Goal: Task Accomplishment & Management: Use online tool/utility

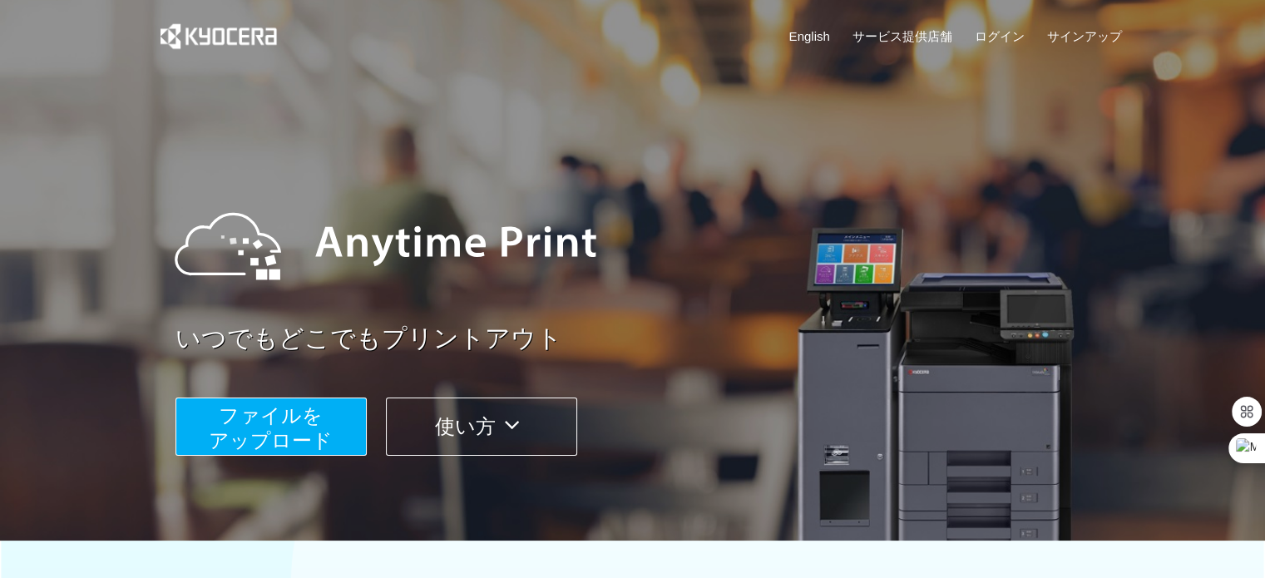
click at [333, 421] on button "ファイルを ​​アップロード" at bounding box center [270, 426] width 191 height 58
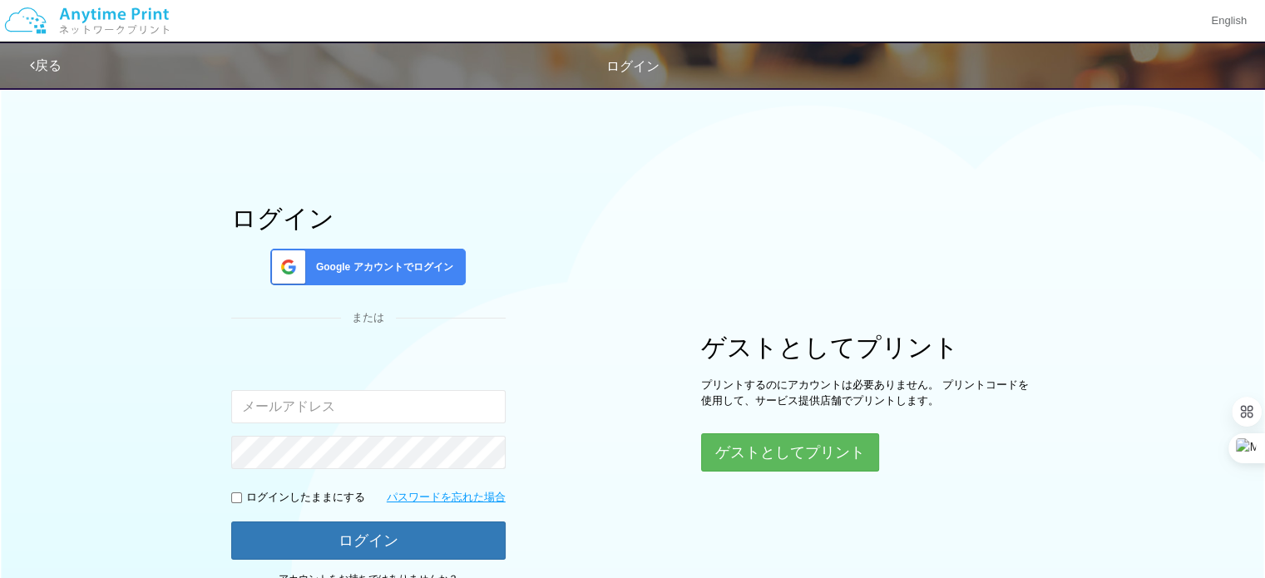
click at [390, 279] on div "Google アカウントでログイン" at bounding box center [367, 267] width 195 height 37
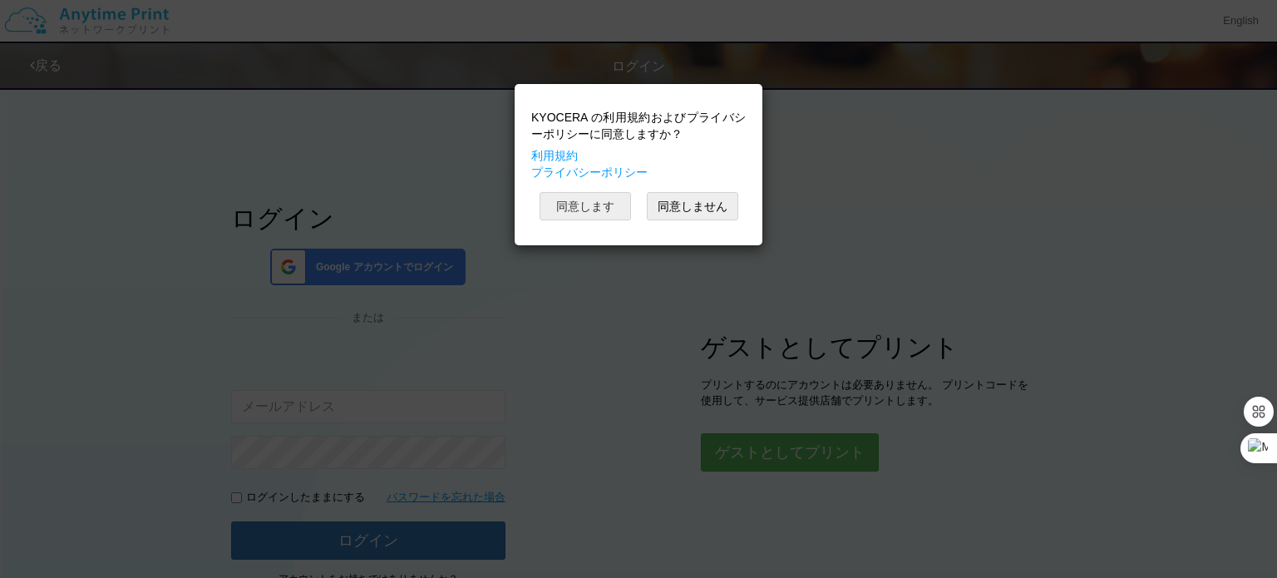
click at [575, 212] on button "同意します" at bounding box center [585, 206] width 91 height 28
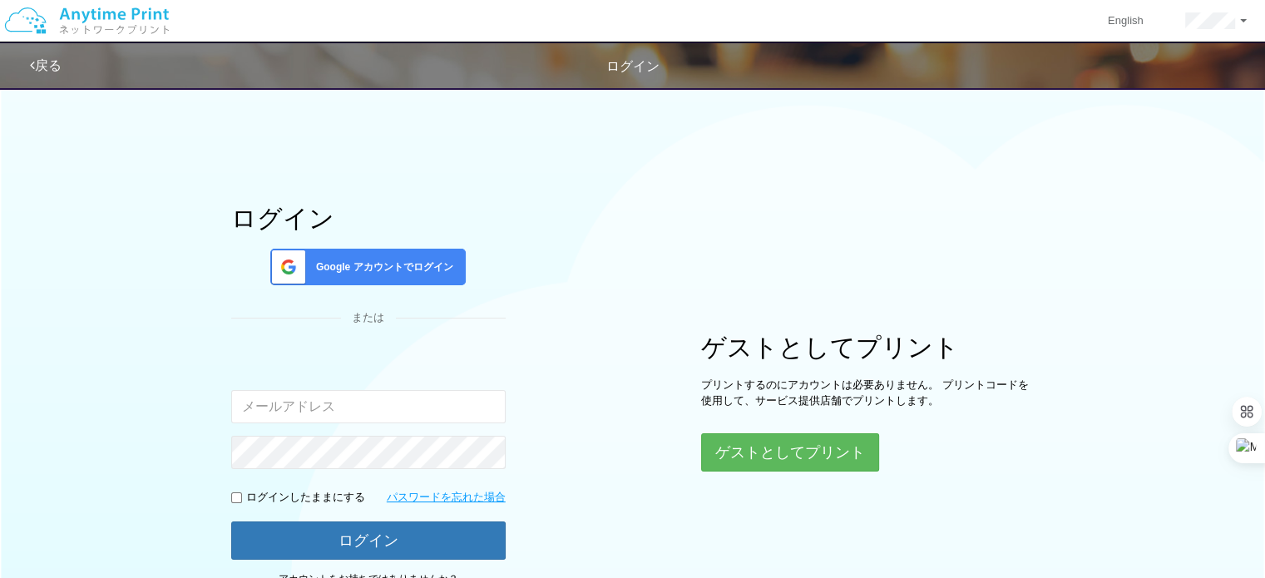
click at [427, 274] on div "Google アカウントでログイン" at bounding box center [367, 267] width 195 height 37
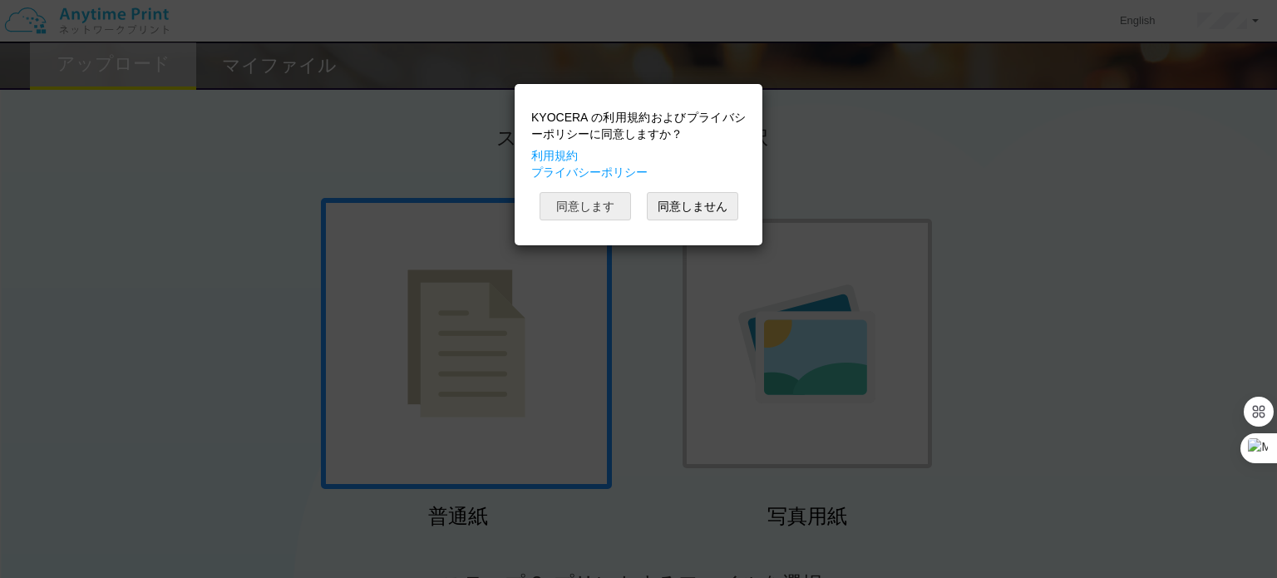
click at [594, 211] on button "同意します" at bounding box center [585, 206] width 91 height 28
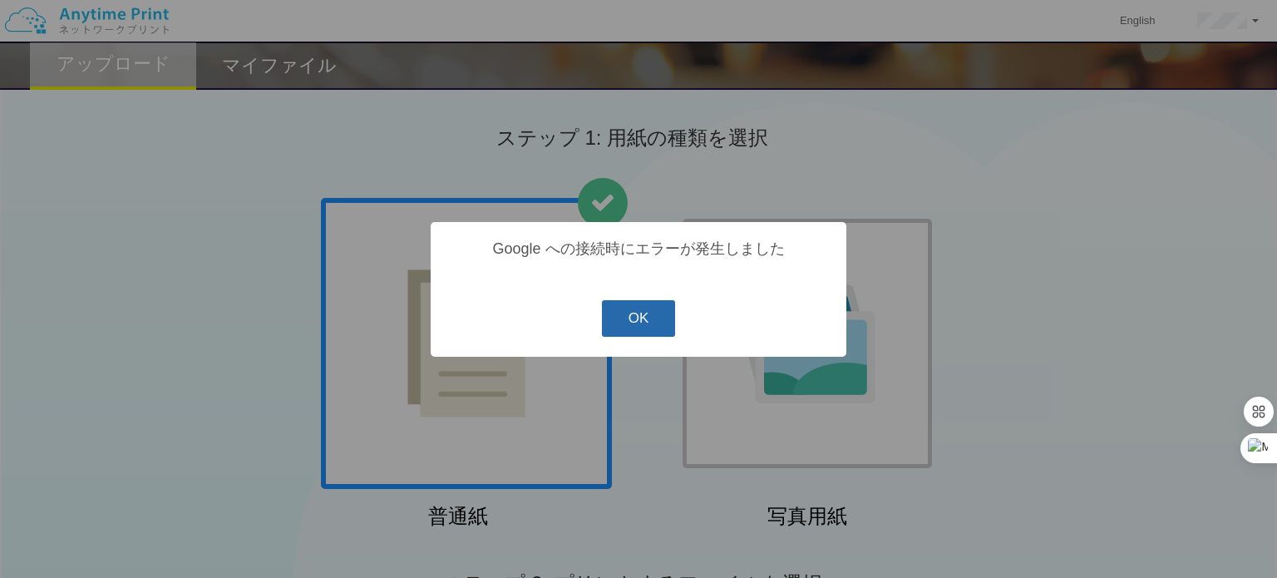
click at [641, 316] on button "OK" at bounding box center [639, 318] width 74 height 37
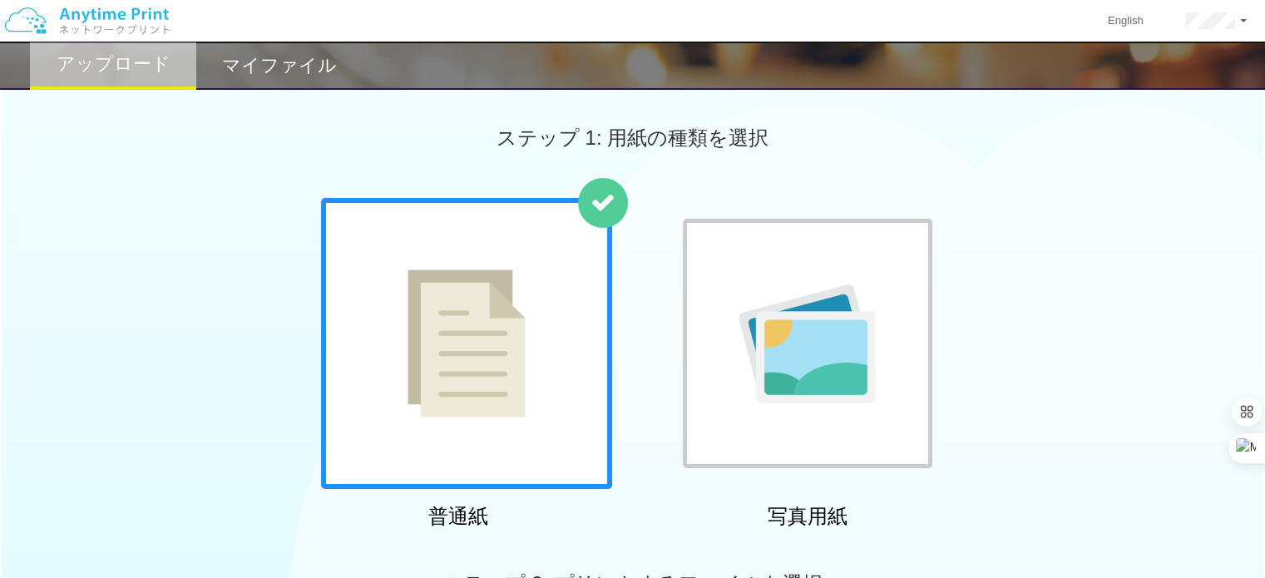
click at [530, 357] on div at bounding box center [466, 343] width 291 height 291
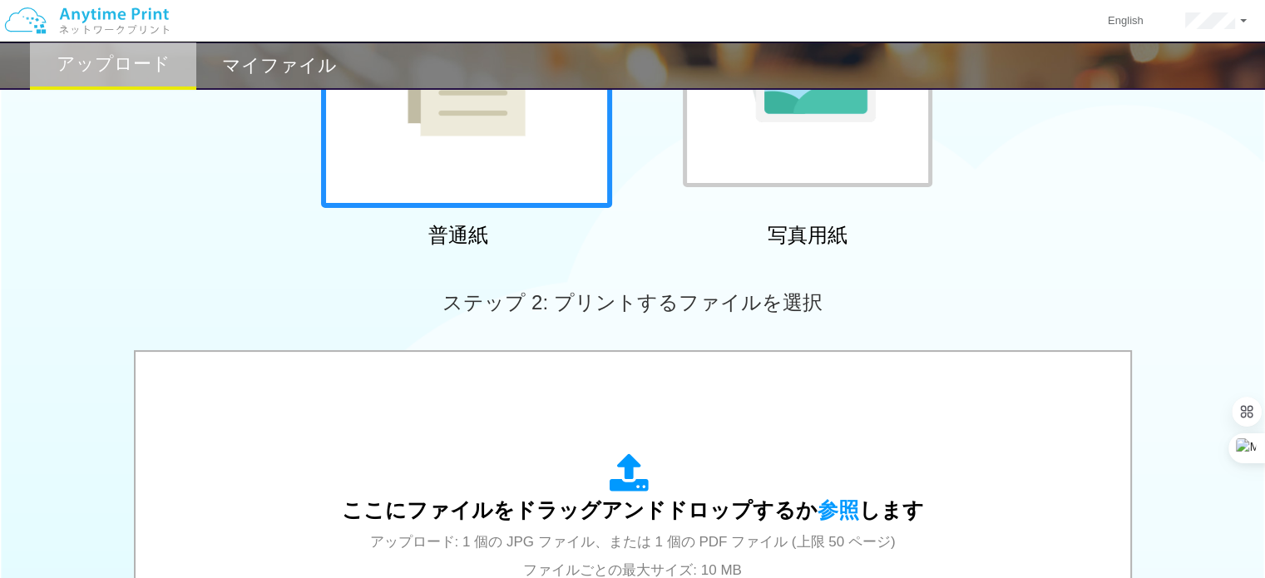
scroll to position [283, 0]
click at [589, 378] on div "ここにファイルをドラッグアンドドロップするか 参照 します アップロード: 1 個の JPG ファイル、または 1 個の PDF ファイル (上限 50 ペー…" at bounding box center [632, 516] width 961 height 299
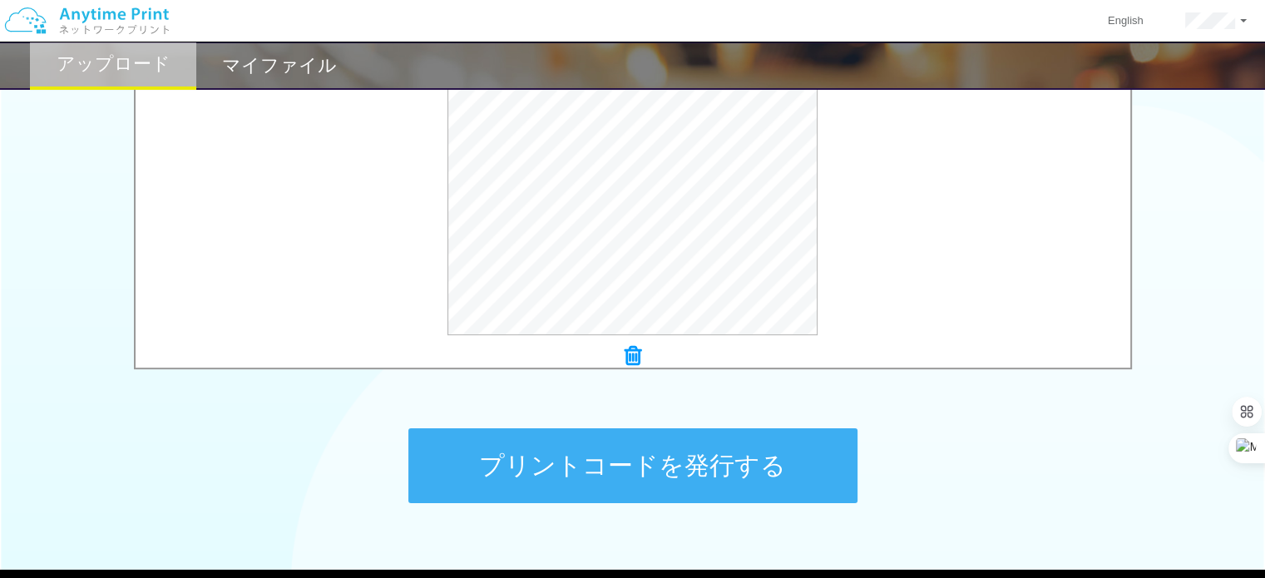
scroll to position [592, 0]
click at [747, 445] on button "プリントコードを発行する" at bounding box center [632, 465] width 449 height 75
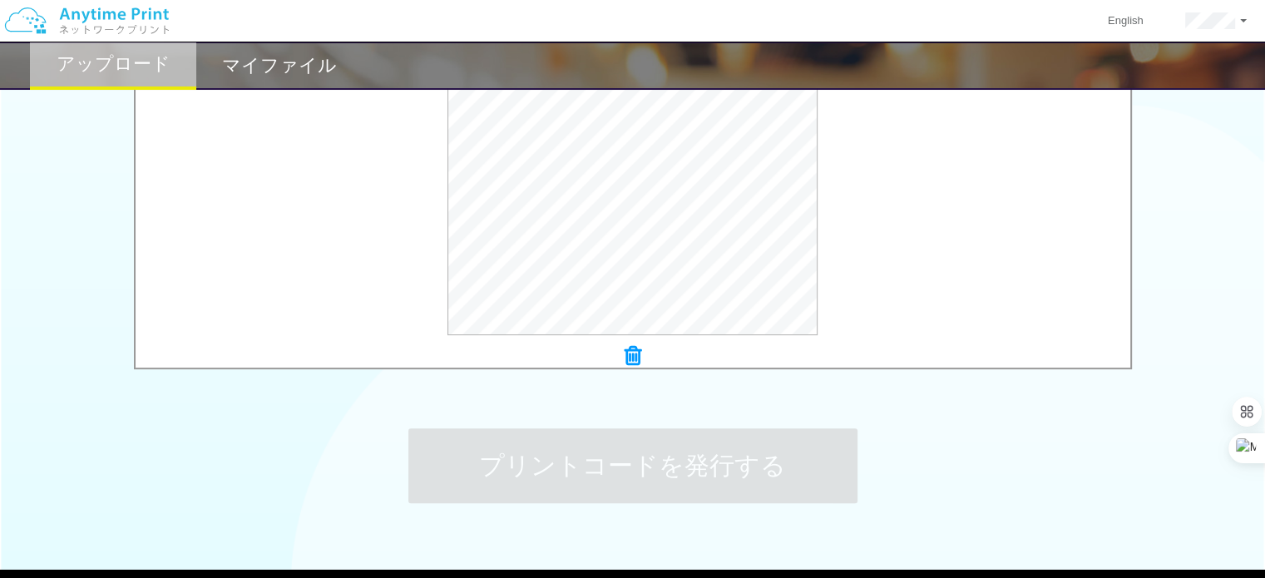
scroll to position [0, 0]
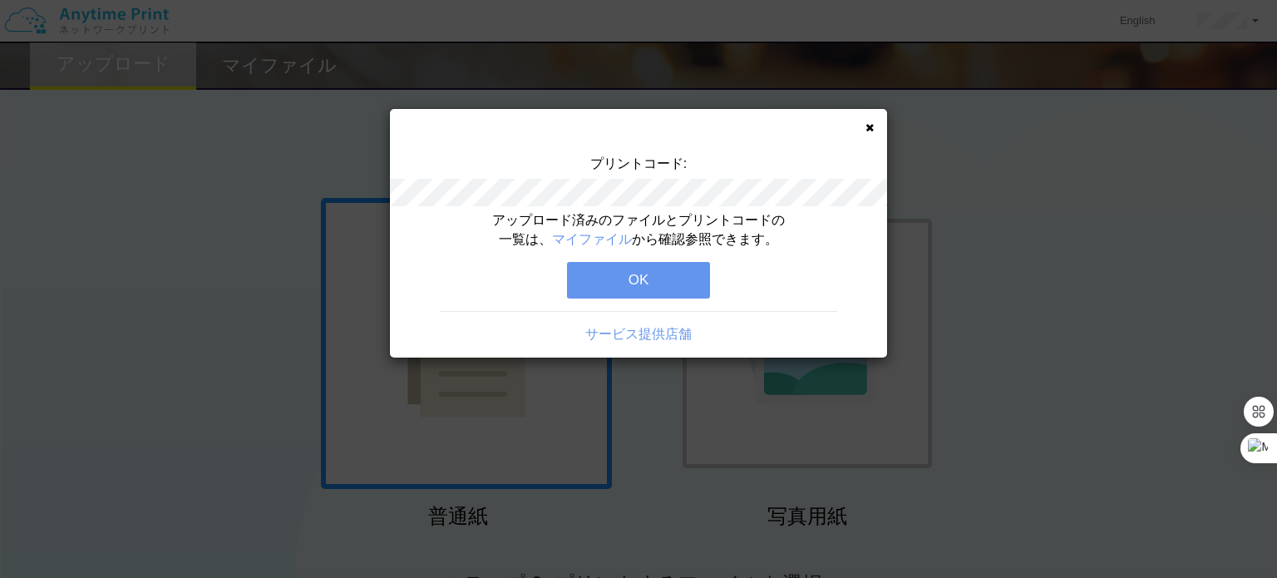
click at [653, 281] on button "OK" at bounding box center [638, 280] width 143 height 37
